Goal: Task Accomplishment & Management: Manage account settings

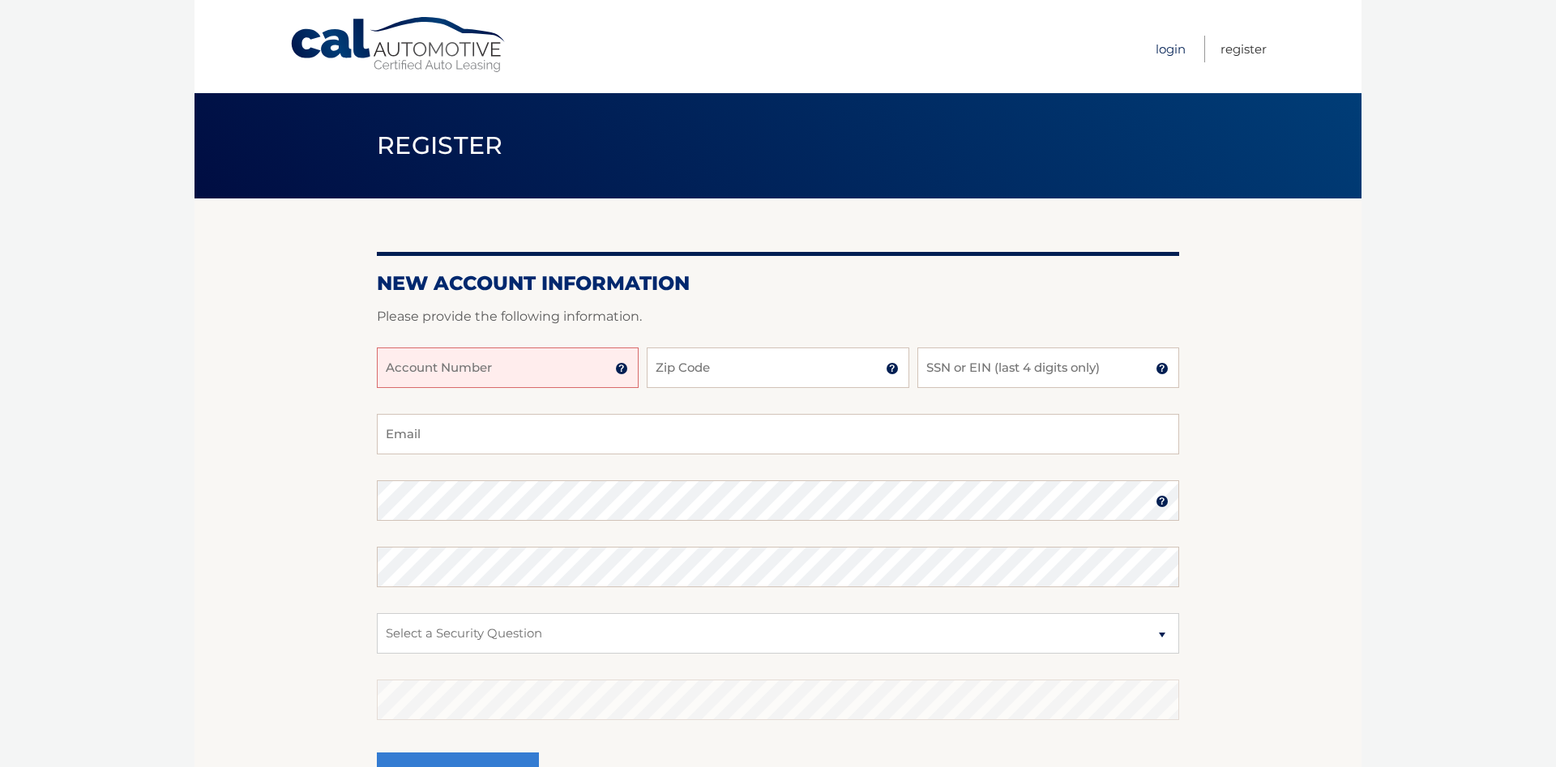
click at [1165, 51] on link "Login" at bounding box center [1171, 49] width 30 height 27
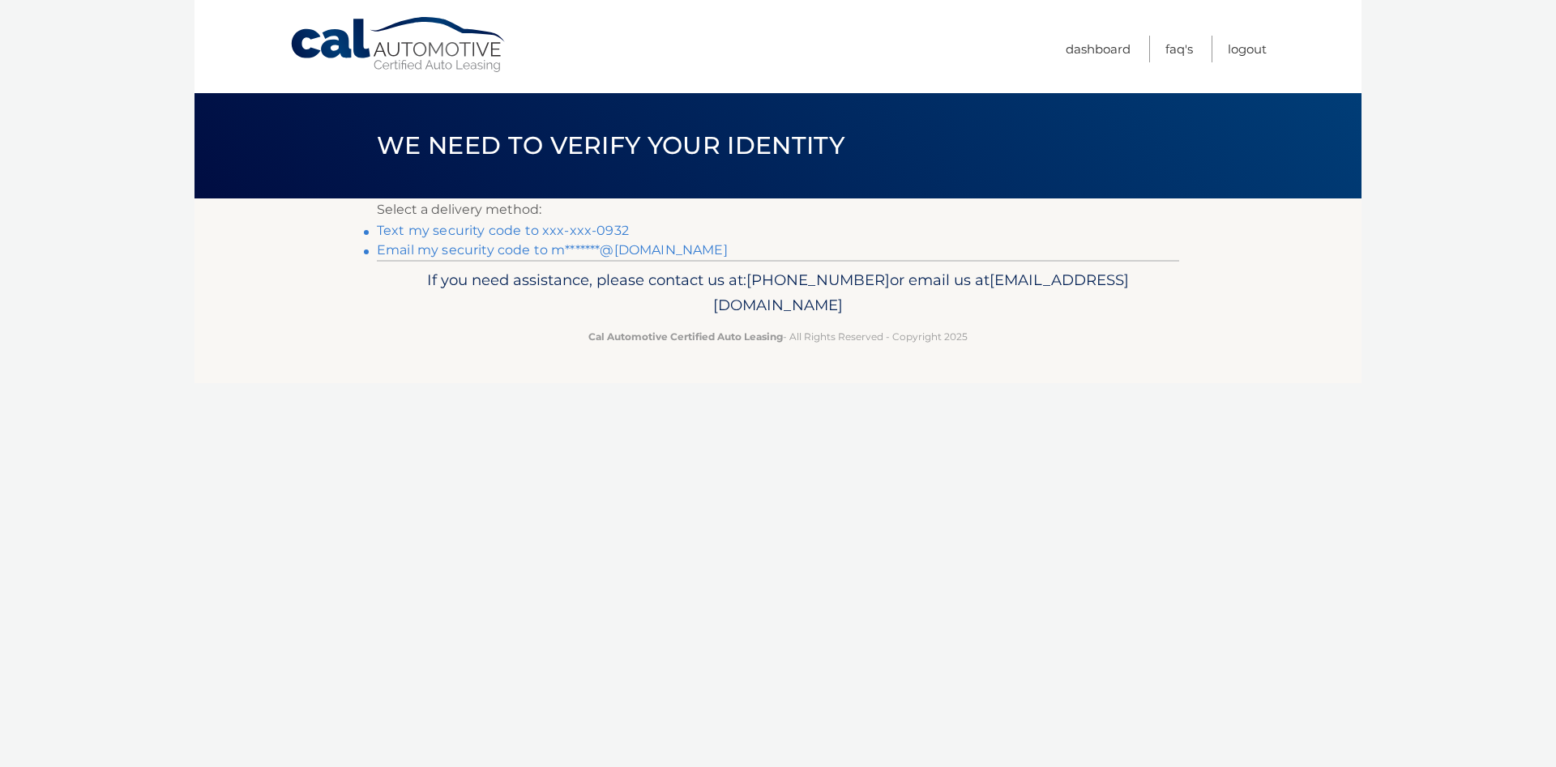
click at [571, 233] on link "Text my security code to xxx-xxx-0932" at bounding box center [503, 230] width 252 height 15
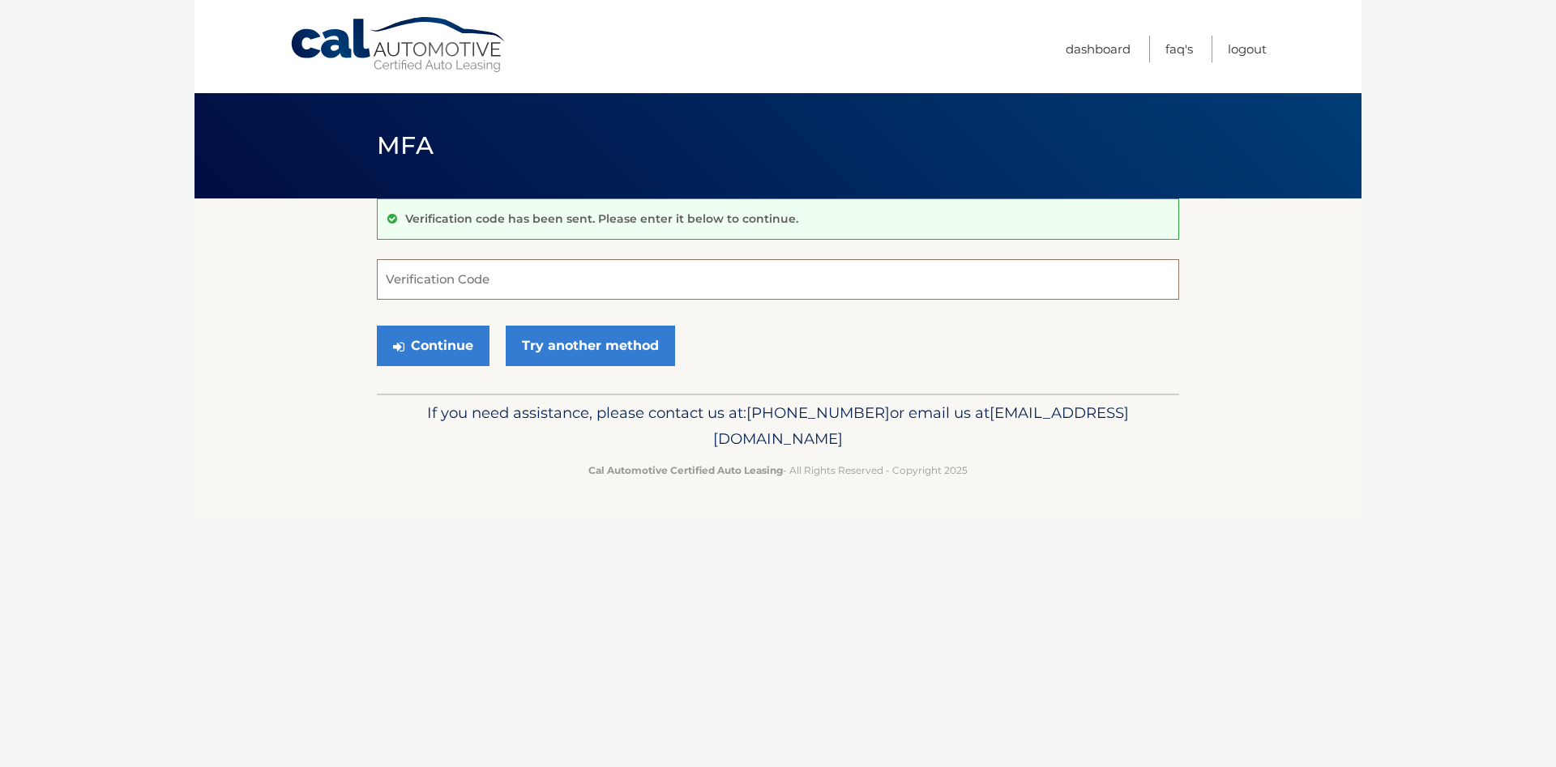
click at [547, 276] on input "Verification Code" at bounding box center [778, 279] width 802 height 41
type input "783289"
click at [450, 361] on button "Continue" at bounding box center [433, 346] width 113 height 41
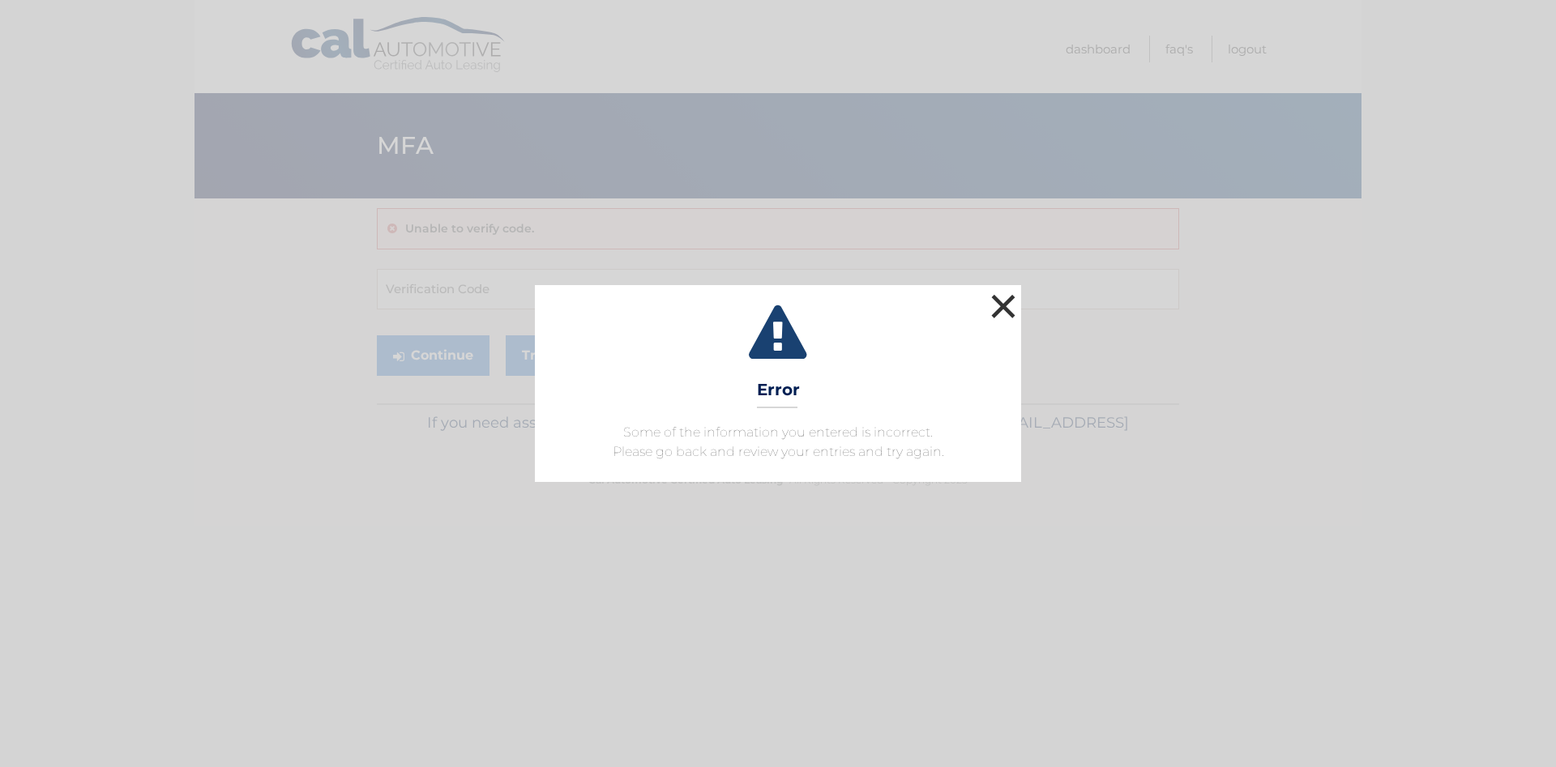
click at [1000, 298] on button "×" at bounding box center [1003, 306] width 32 height 32
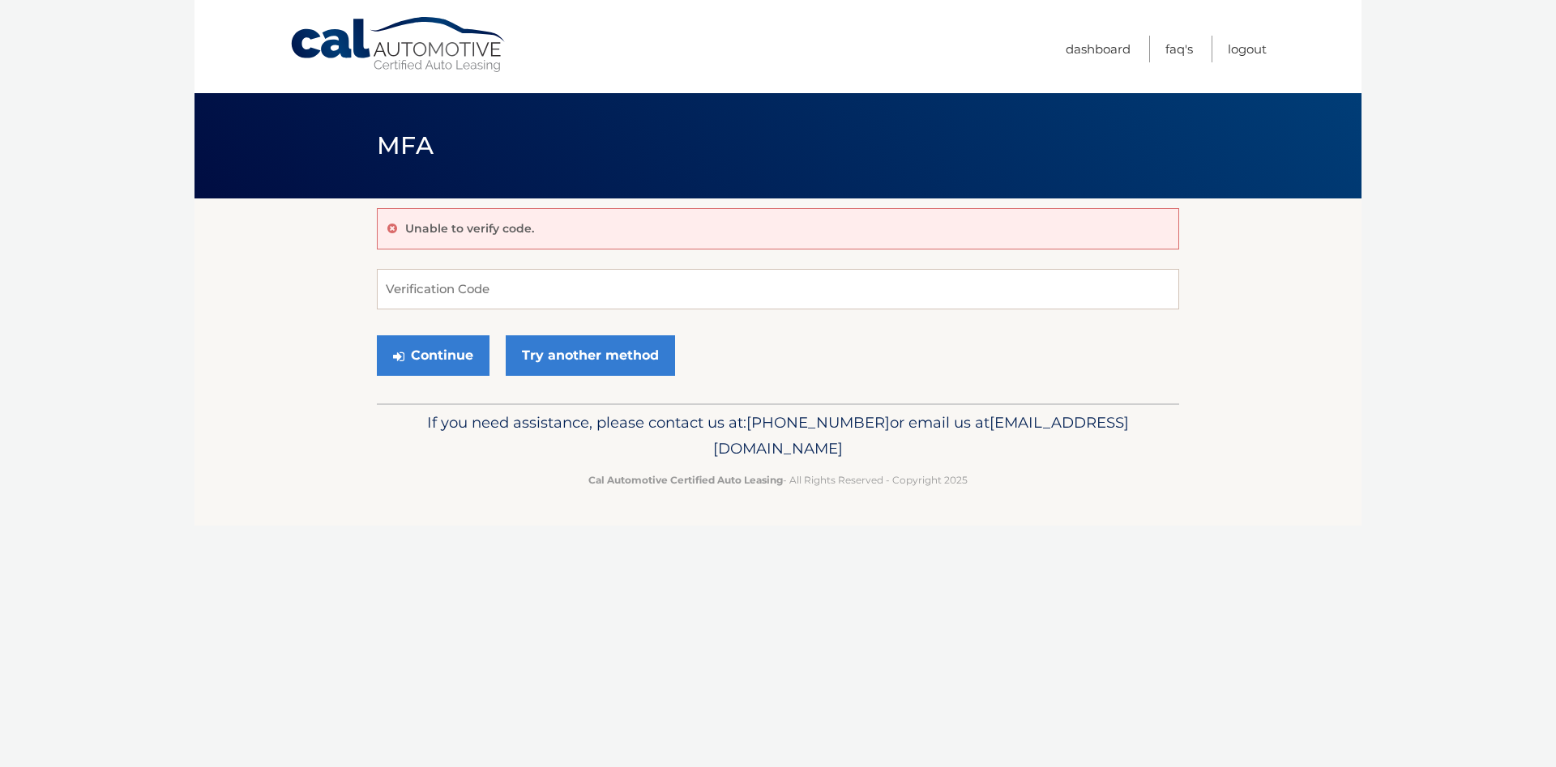
click at [608, 217] on div "Unable to verify code." at bounding box center [778, 228] width 802 height 41
click at [394, 231] on icon at bounding box center [392, 228] width 10 height 11
click at [391, 228] on icon at bounding box center [392, 228] width 10 height 11
click at [426, 288] on input "Verification Code" at bounding box center [778, 289] width 802 height 41
click at [438, 351] on button "Continue" at bounding box center [433, 356] width 113 height 41
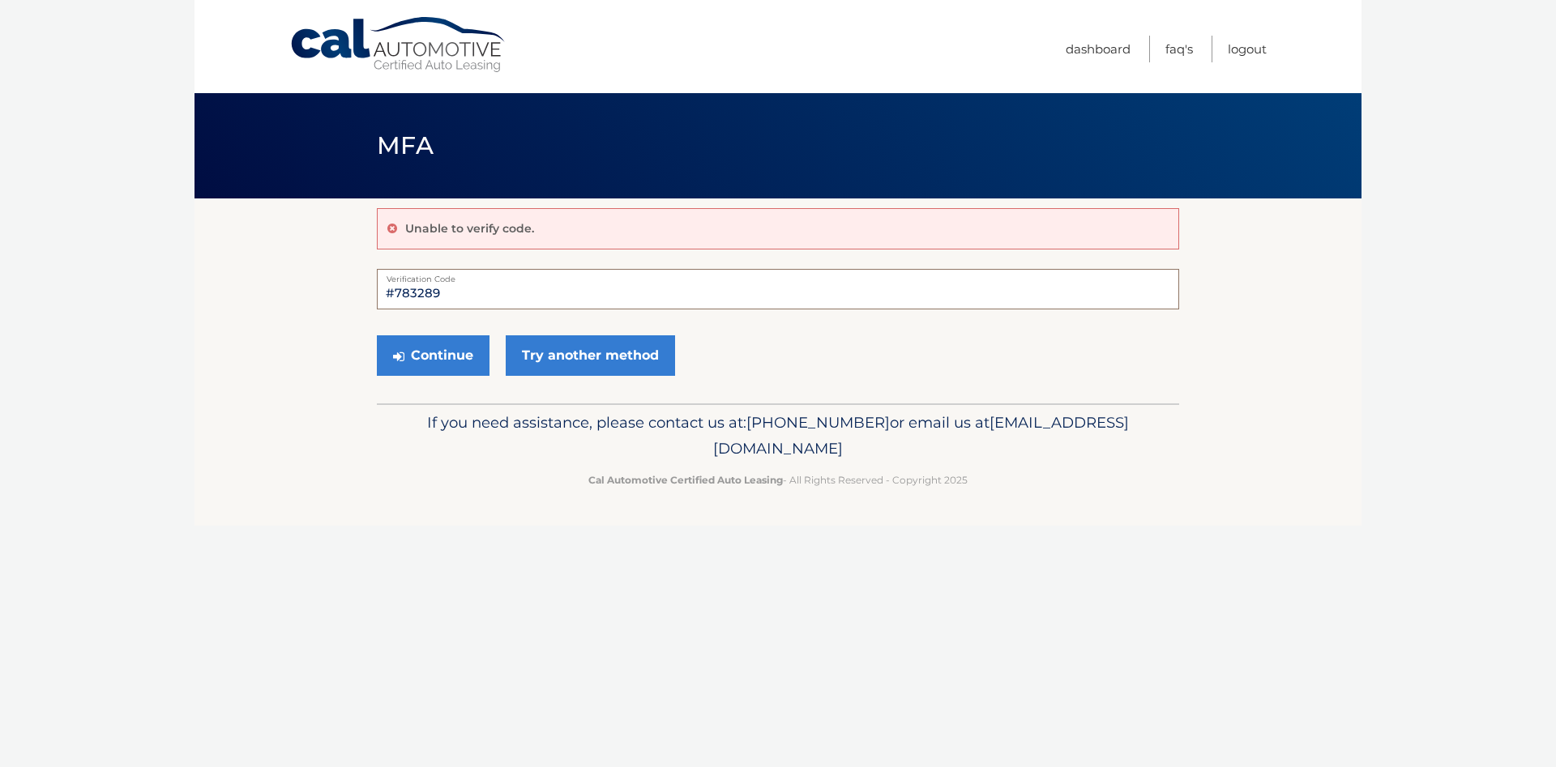
click at [398, 293] on input "#783289" at bounding box center [778, 289] width 802 height 41
drag, startPoint x: 395, startPoint y: 293, endPoint x: 386, endPoint y: 297, distance: 10.5
click at [386, 297] on input "#783289" at bounding box center [778, 289] width 802 height 41
type input "783289"
click at [463, 343] on button "Continue" at bounding box center [433, 356] width 113 height 41
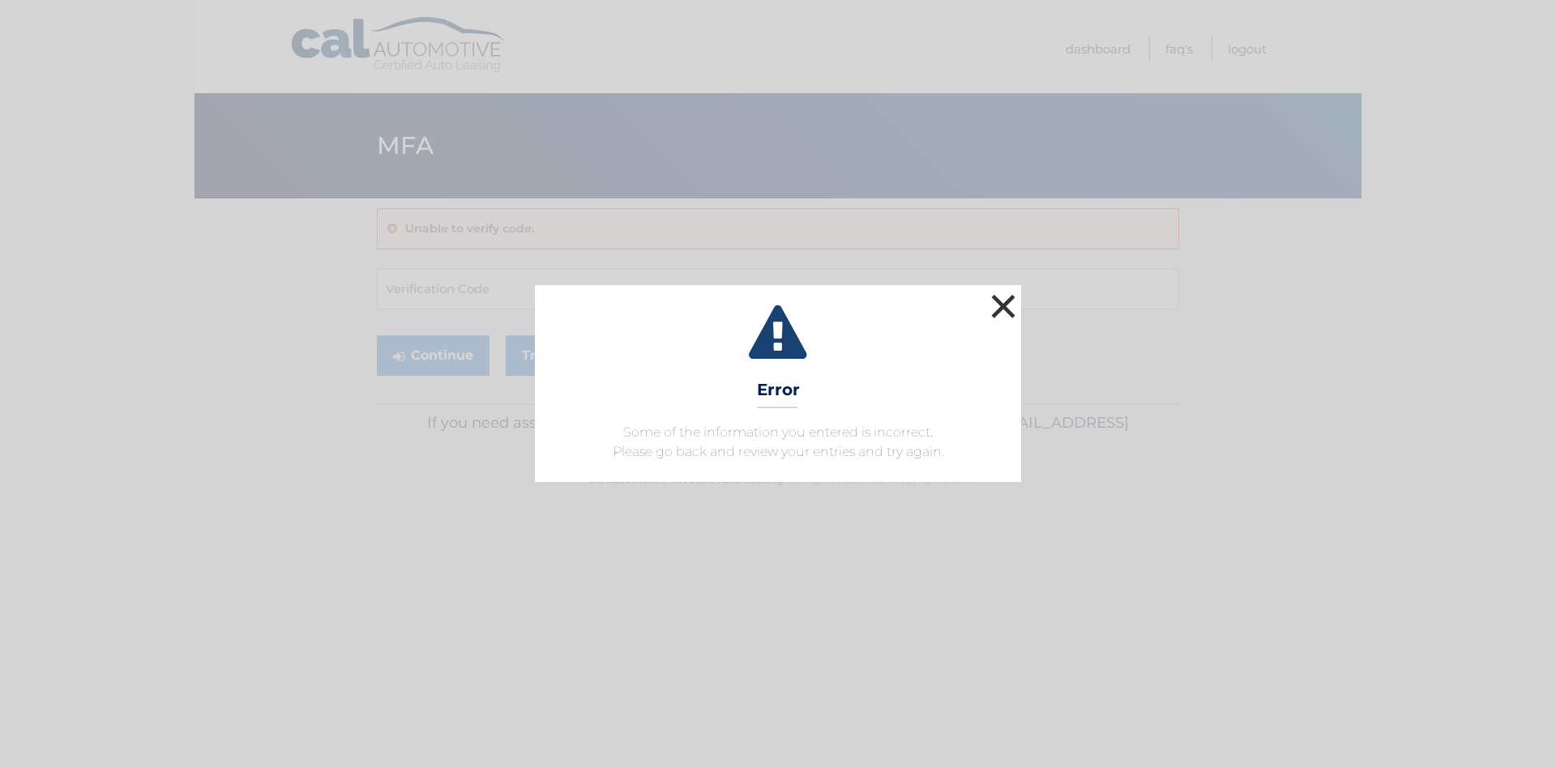
click at [1003, 308] on button "×" at bounding box center [1003, 306] width 32 height 32
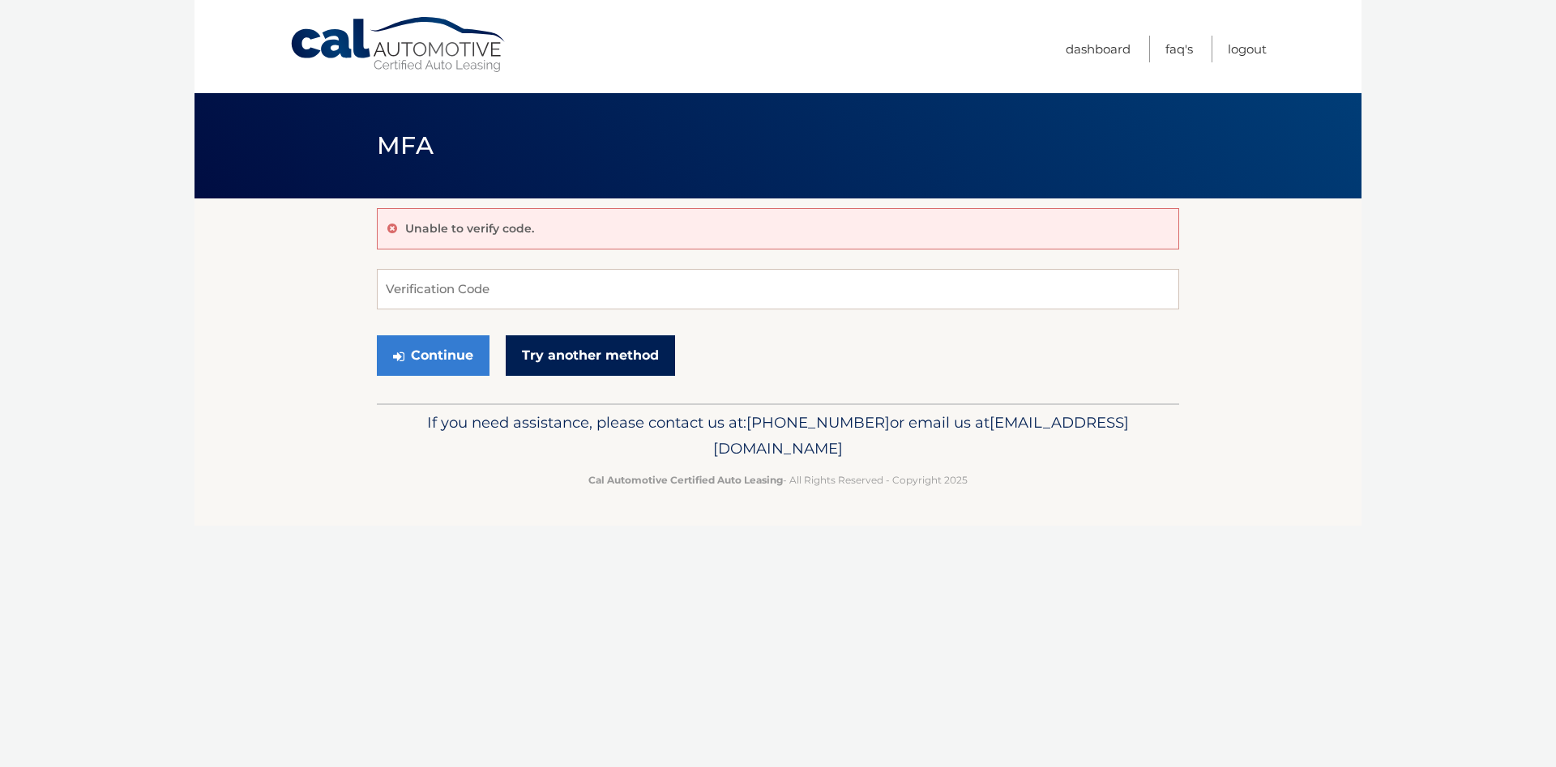
click at [639, 361] on link "Try another method" at bounding box center [590, 356] width 169 height 41
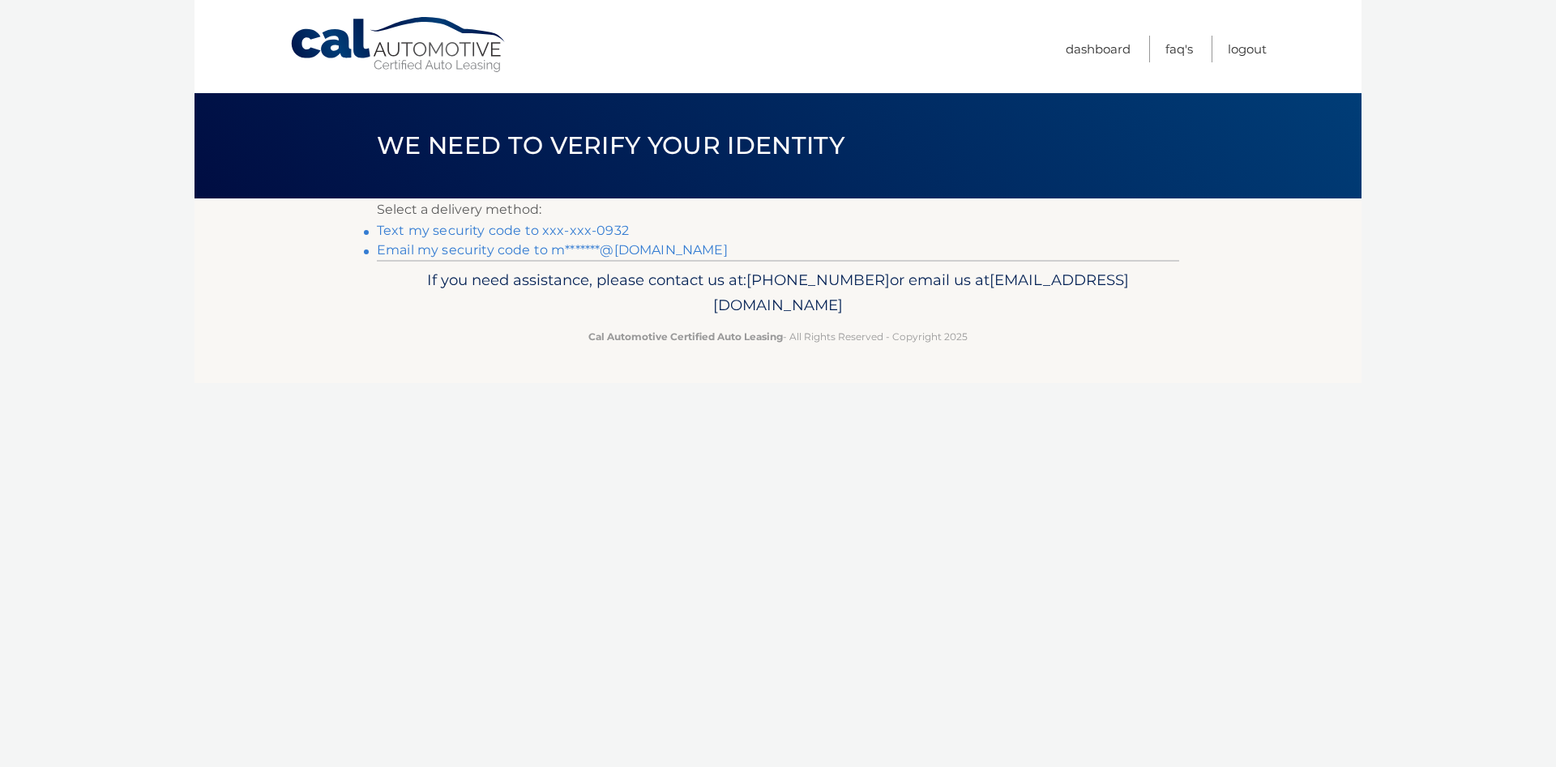
click at [468, 233] on link "Text my security code to xxx-xxx-0932" at bounding box center [503, 230] width 252 height 15
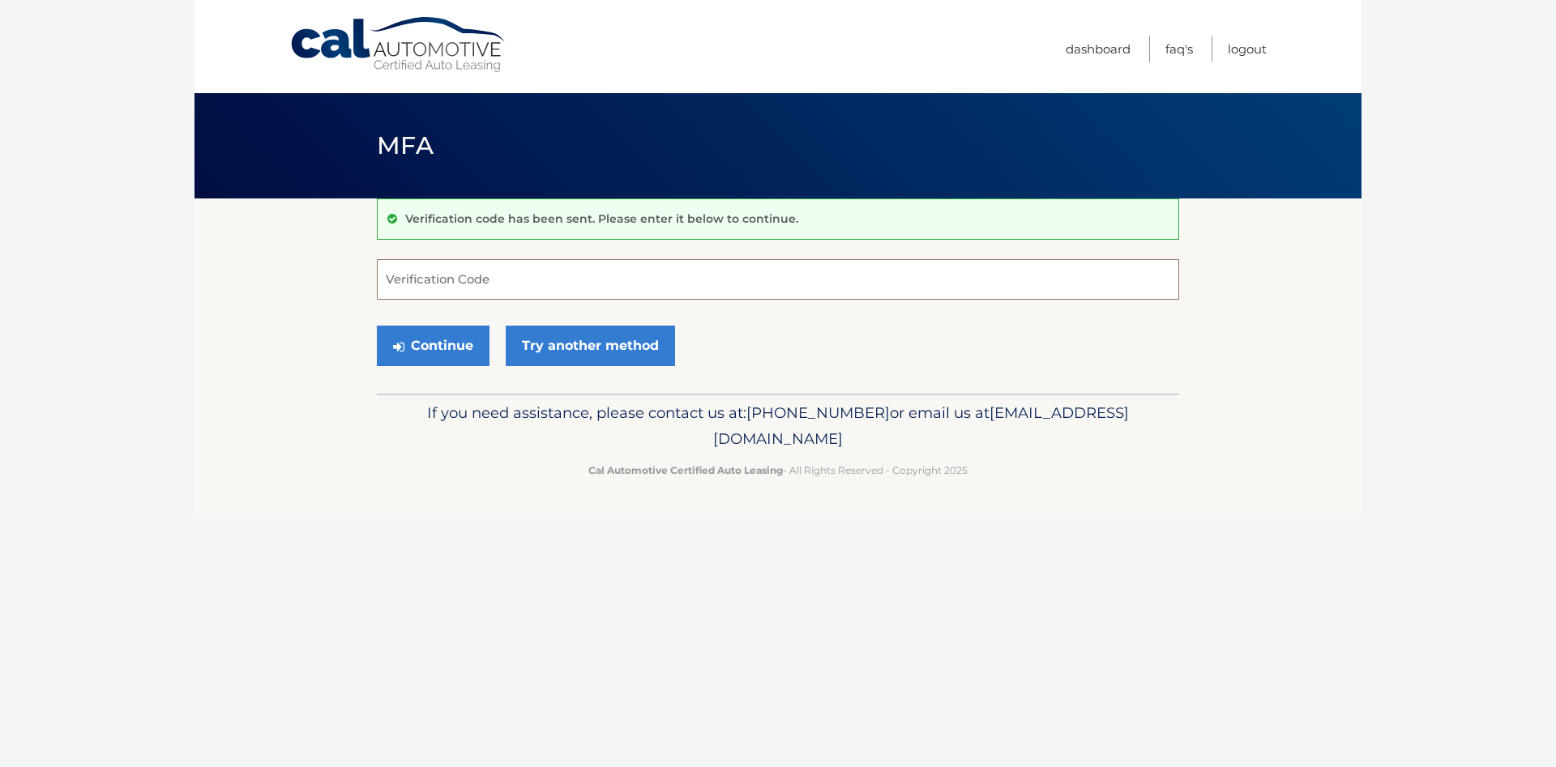
click at [453, 283] on input "Verification Code" at bounding box center [778, 279] width 802 height 41
type input "917210"
click at [432, 352] on button "Continue" at bounding box center [433, 346] width 113 height 41
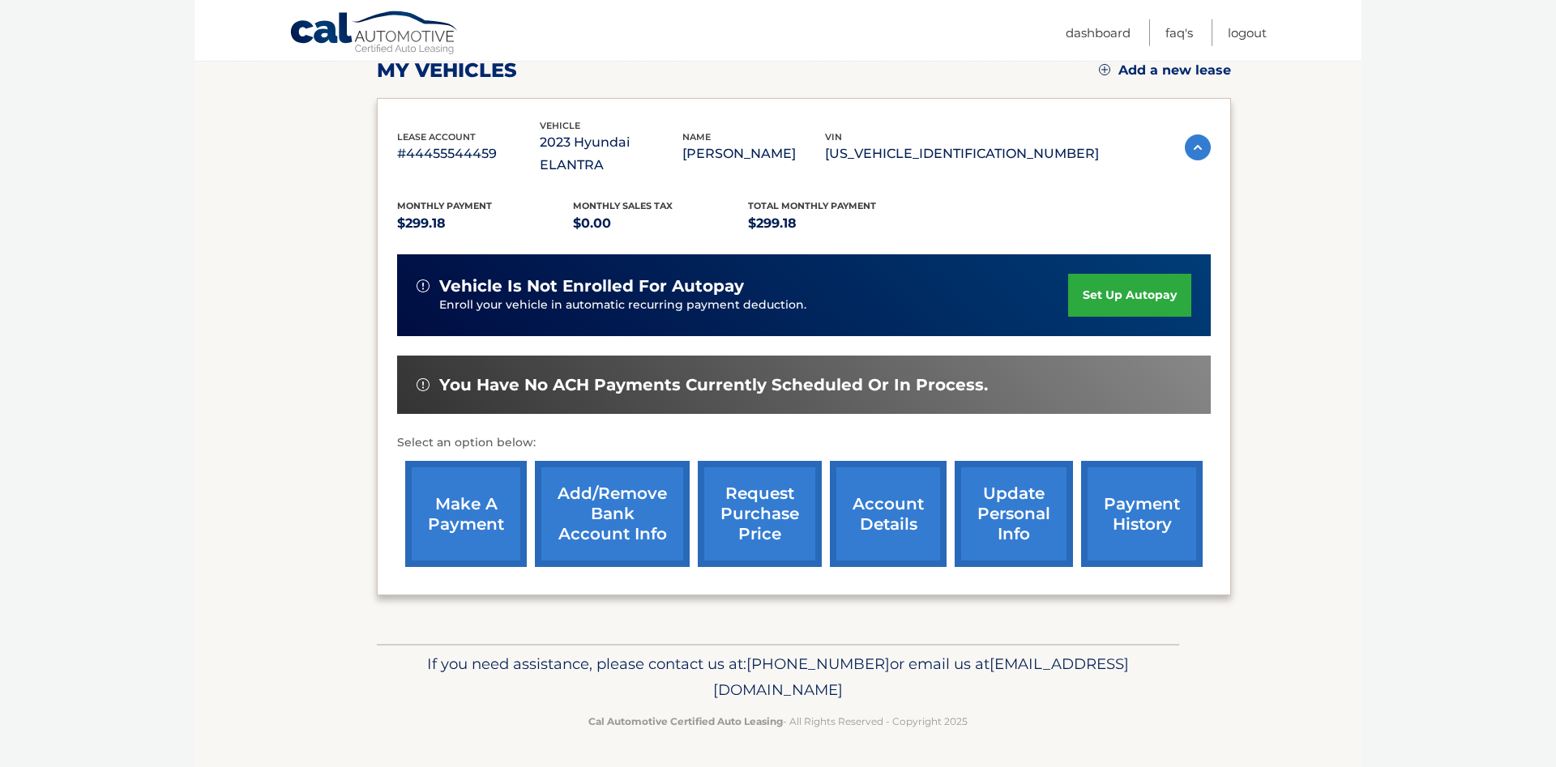
scroll to position [254, 0]
click at [866, 515] on link "account details" at bounding box center [888, 514] width 117 height 106
click at [845, 491] on link "account details" at bounding box center [888, 514] width 117 height 106
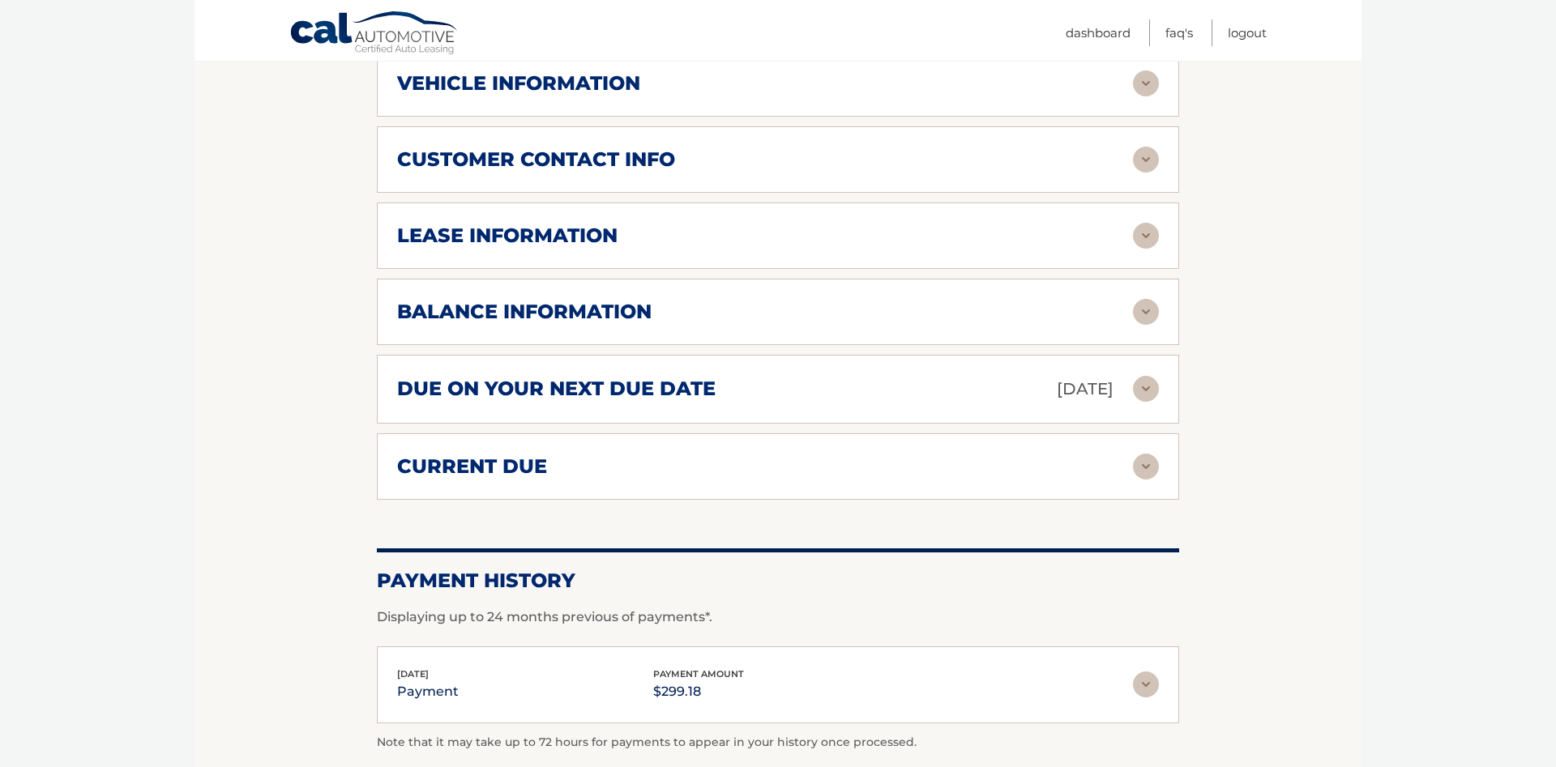
scroll to position [827, 0]
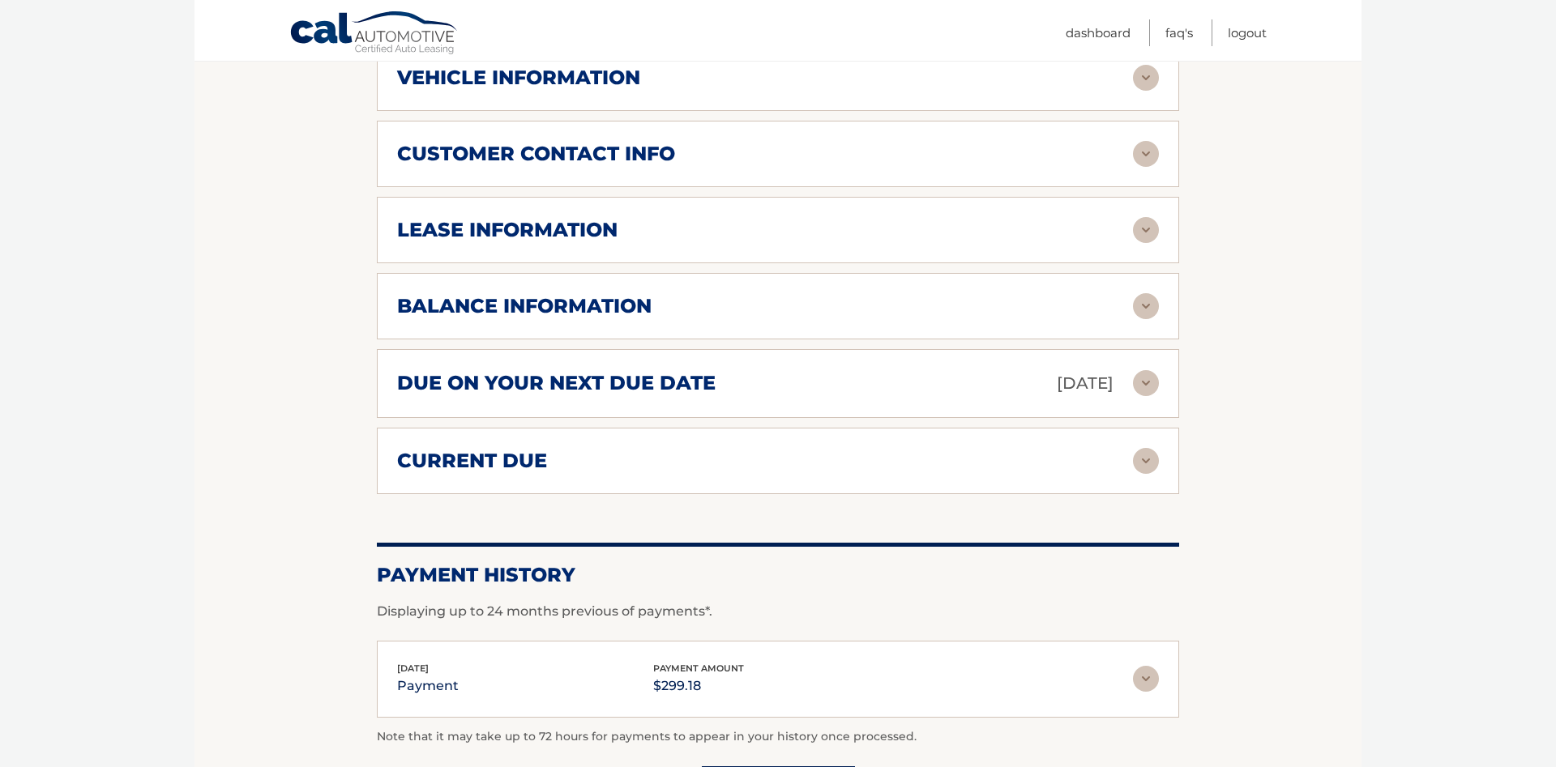
click at [1148, 319] on img at bounding box center [1146, 306] width 26 height 26
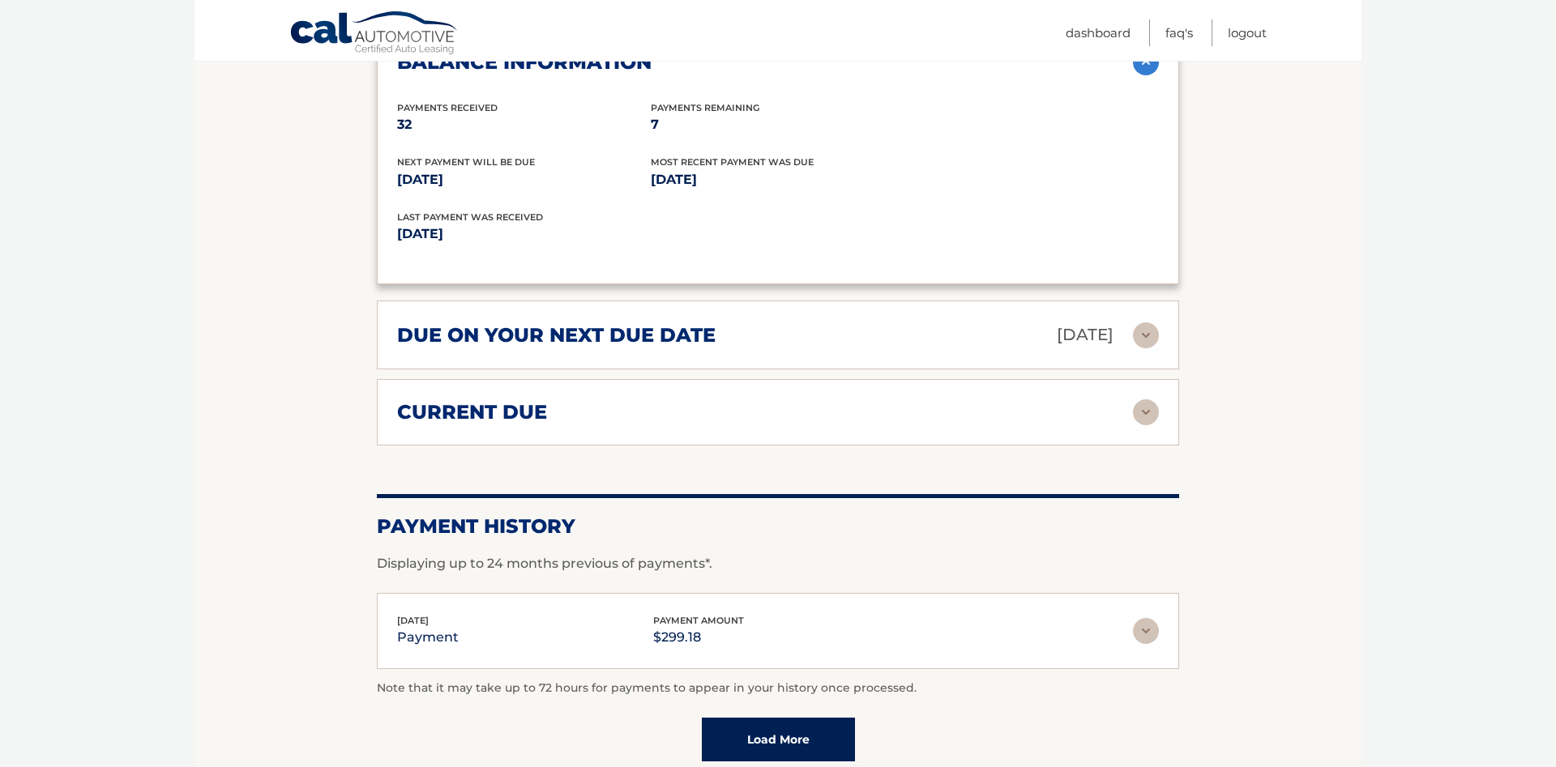
scroll to position [1075, 0]
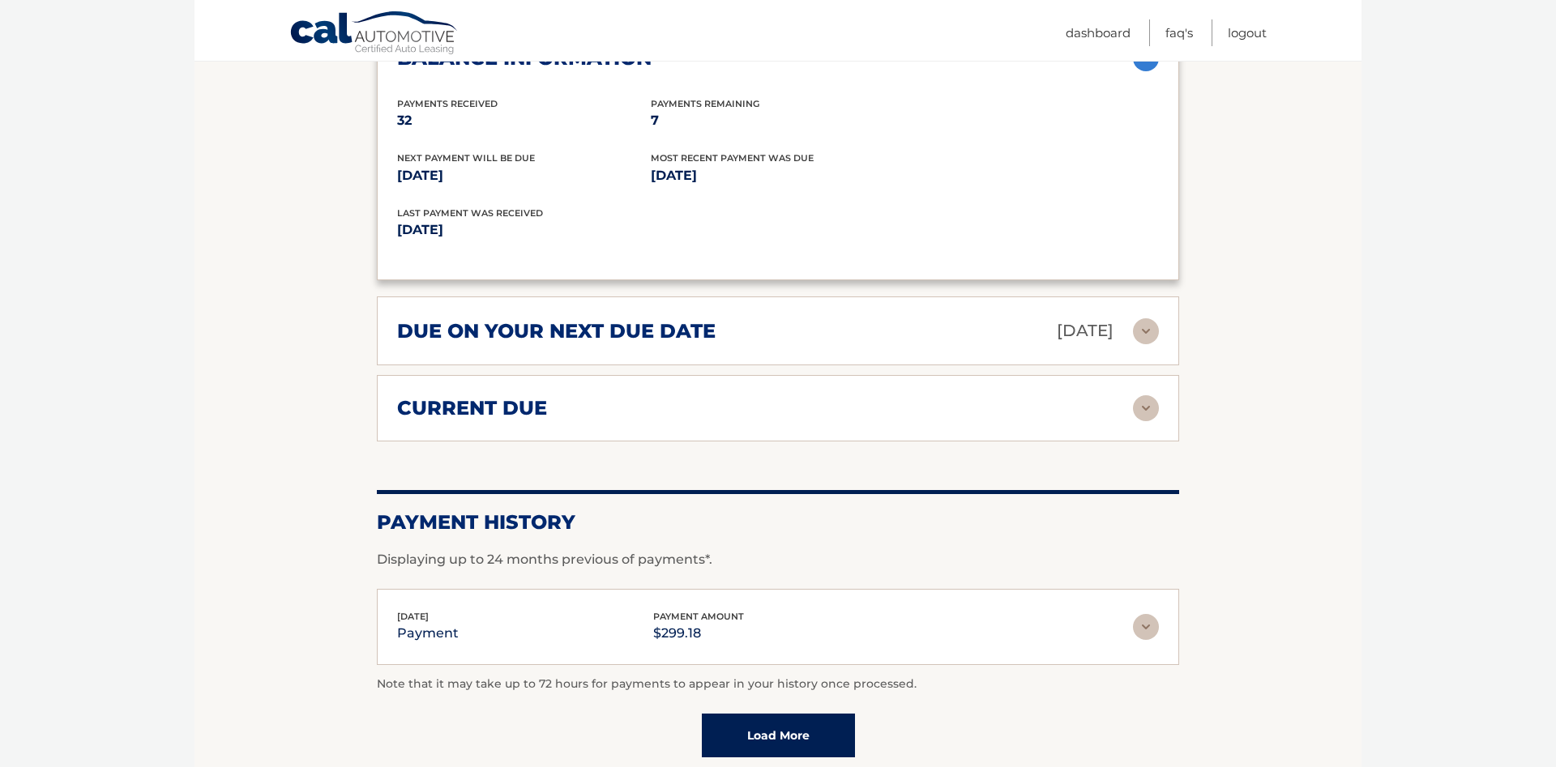
click at [1148, 421] on img at bounding box center [1146, 408] width 26 height 26
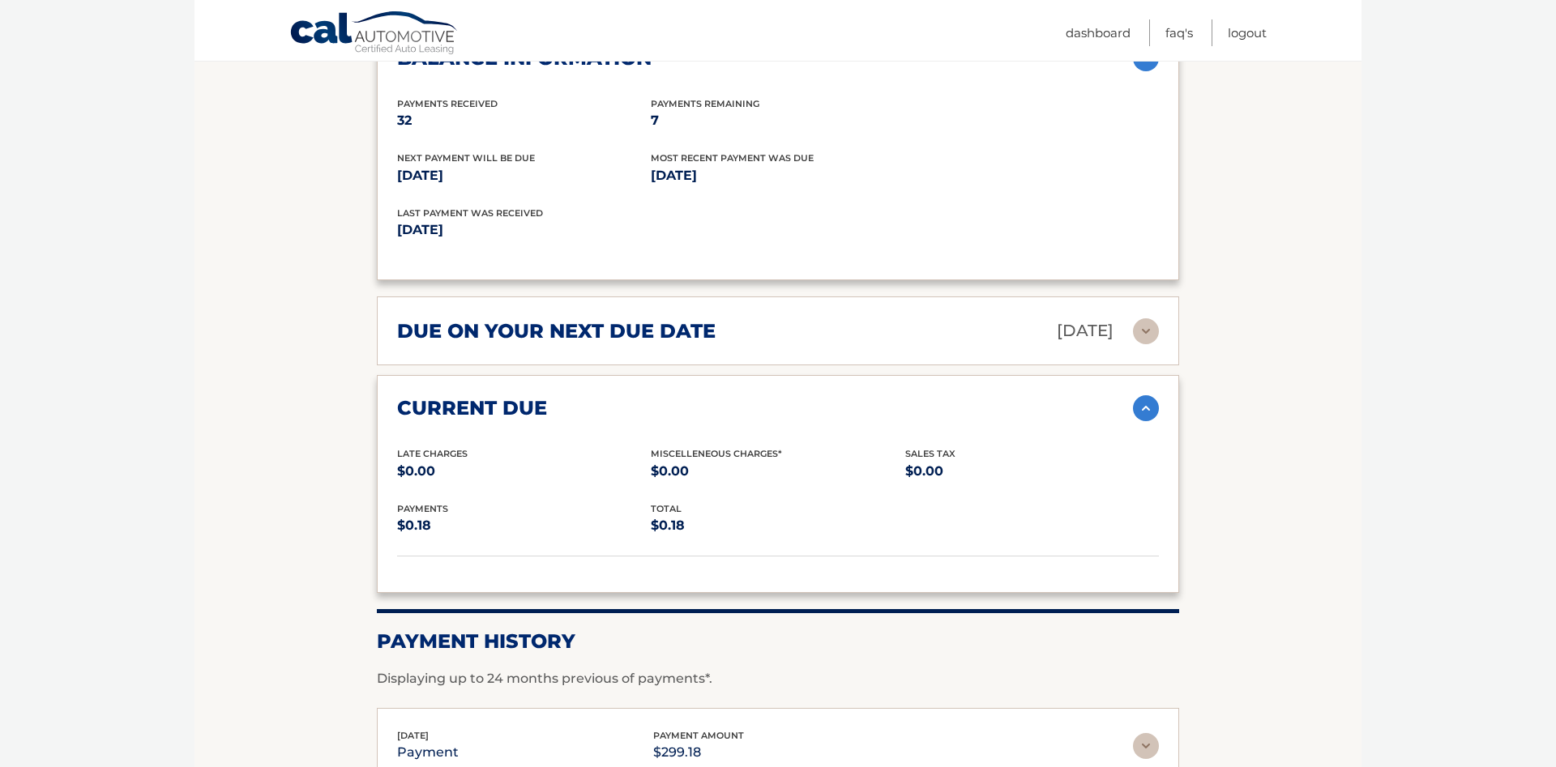
click at [1148, 421] on img at bounding box center [1146, 408] width 26 height 26
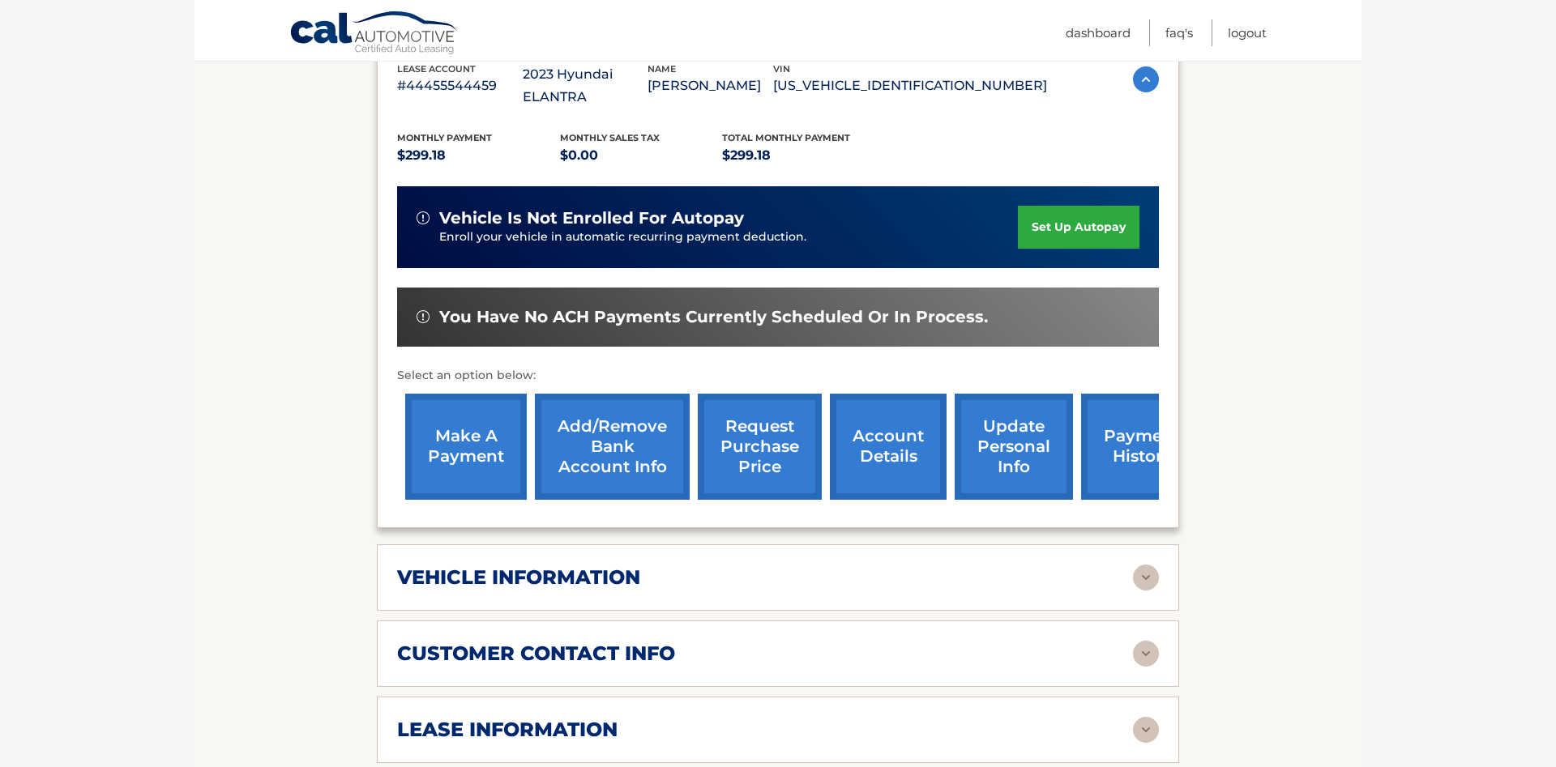
scroll to position [0, 0]
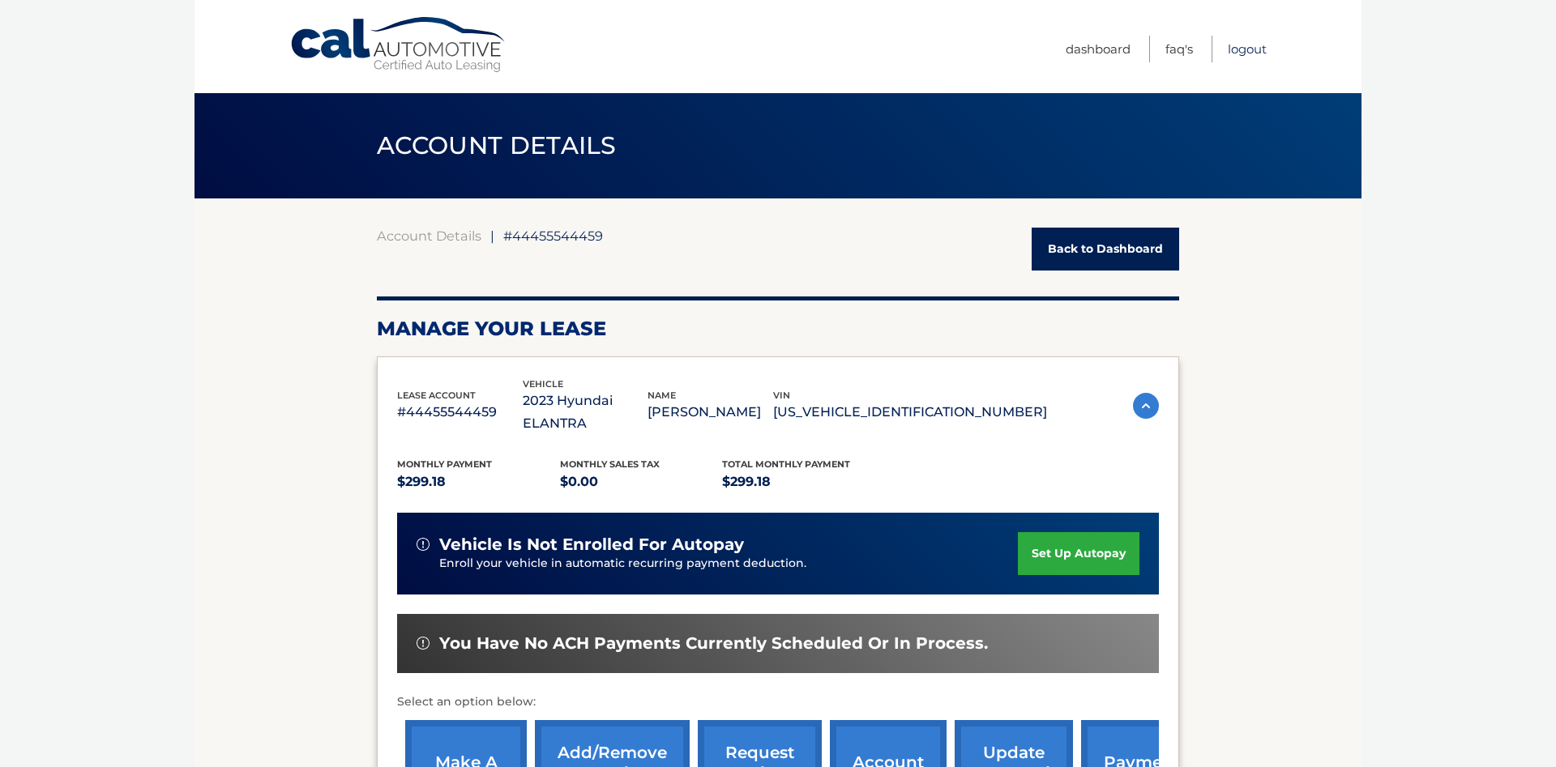
click at [1243, 46] on link "Logout" at bounding box center [1247, 49] width 39 height 27
